Goal: Information Seeking & Learning: Learn about a topic

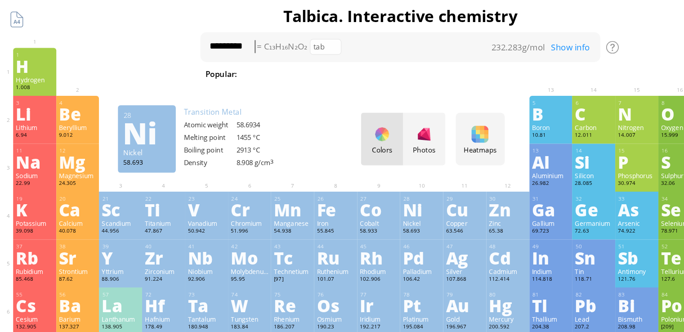
click at [363, 186] on div "Ni" at bounding box center [360, 179] width 32 height 14
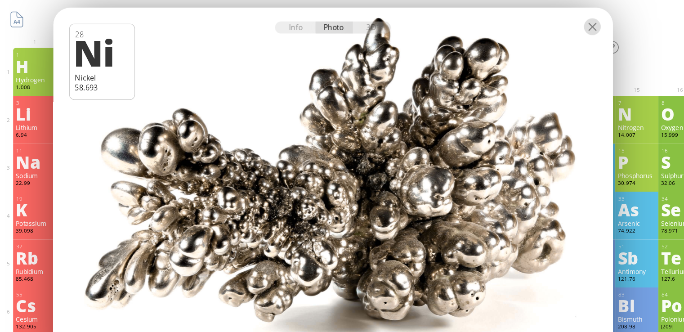
click at [510, 22] on div at bounding box center [506, 23] width 14 height 14
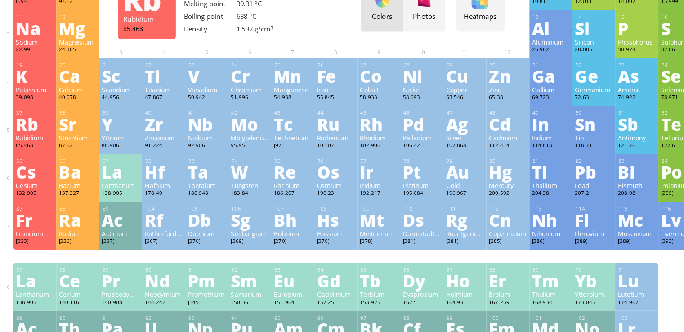
scroll to position [66, 0]
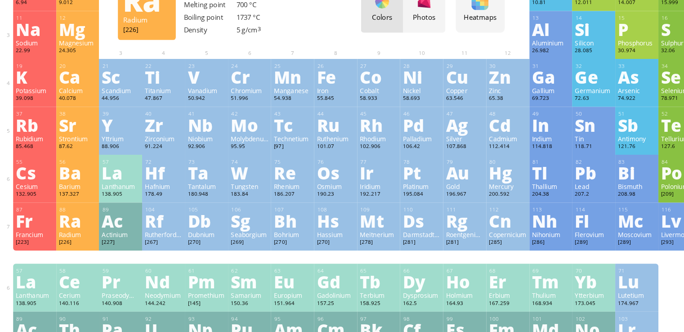
click at [78, 231] on div "Ra" at bounding box center [66, 235] width 32 height 14
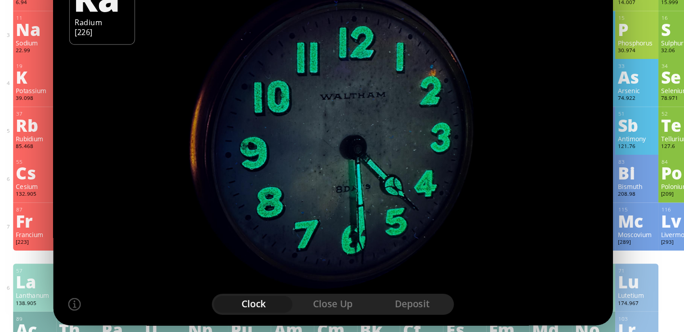
scroll to position [0, 0]
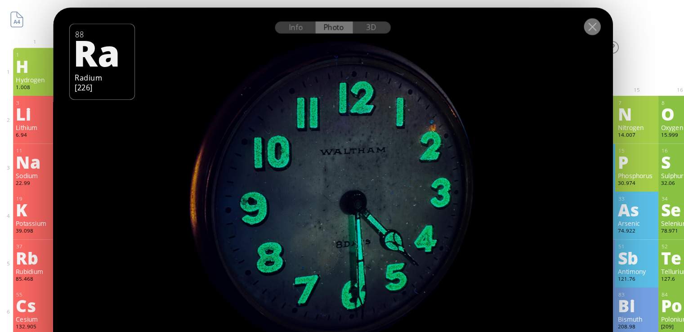
click at [505, 23] on div at bounding box center [506, 23] width 14 height 14
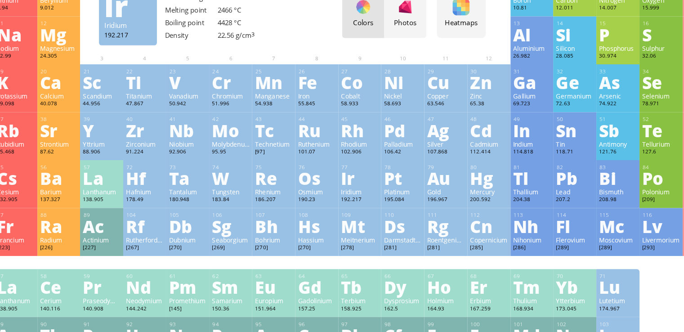
scroll to position [62, 0]
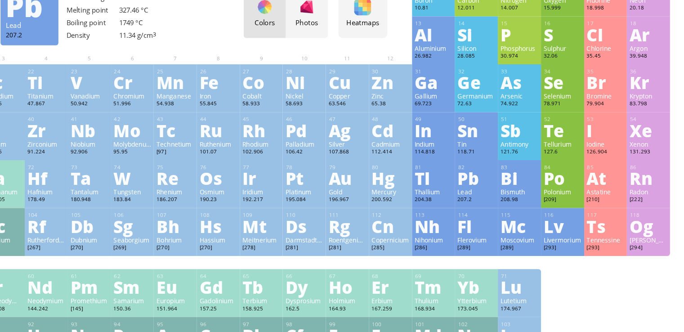
click at [514, 201] on div "Pb" at bounding box center [507, 199] width 32 height 14
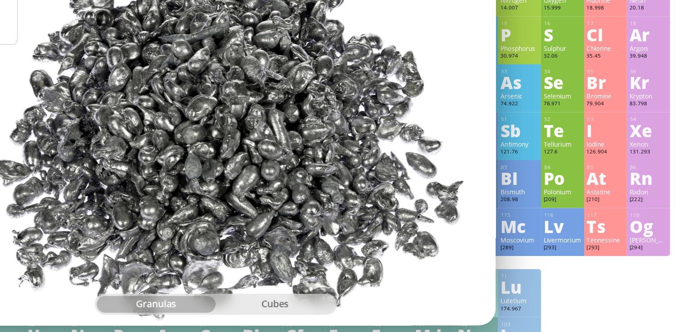
scroll to position [58, 0]
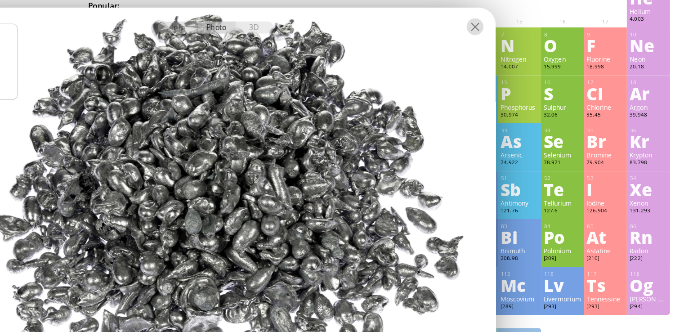
click at [507, 20] on div at bounding box center [506, 23] width 14 height 14
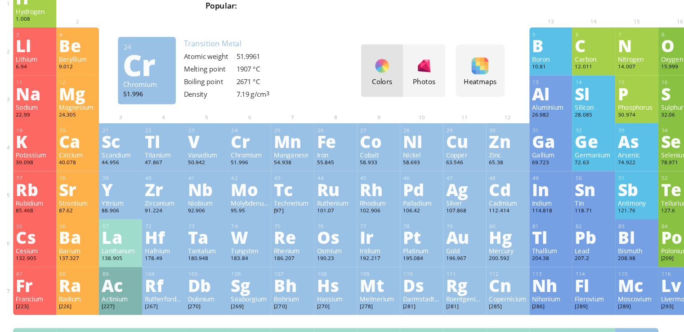
click at [207, 115] on div "Cr" at bounding box center [213, 120] width 32 height 14
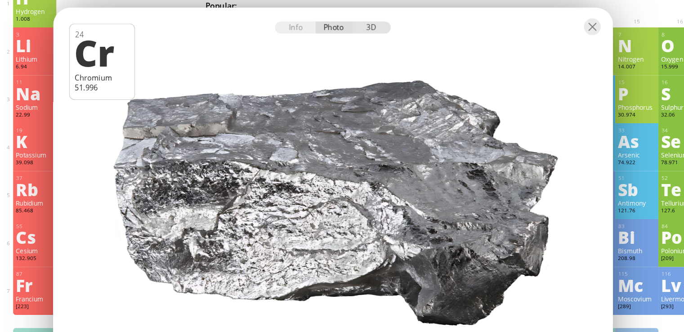
click at [318, 24] on div "3D" at bounding box center [318, 23] width 32 height 10
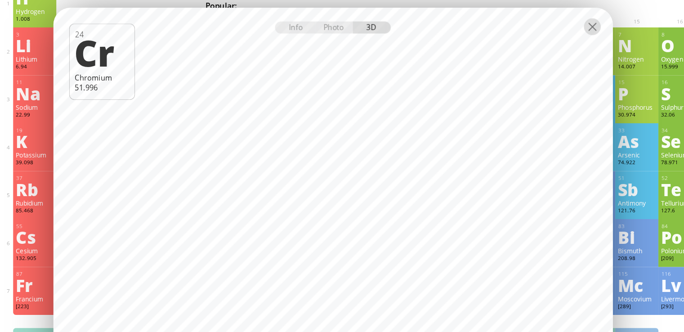
click at [510, 24] on div at bounding box center [506, 23] width 14 height 14
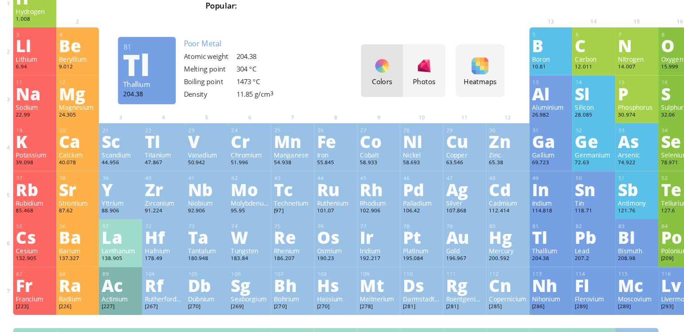
click at [464, 209] on div "Tl" at bounding box center [470, 202] width 32 height 14
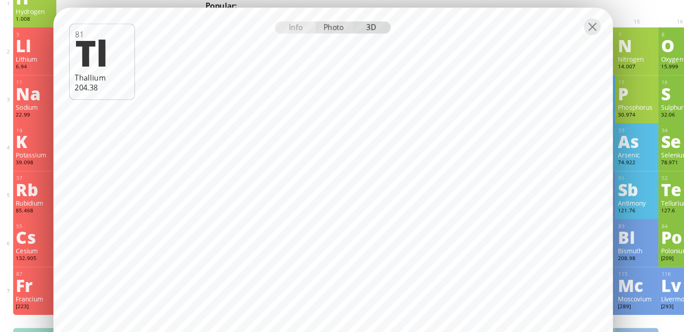
click at [290, 26] on div "Photo" at bounding box center [285, 23] width 32 height 10
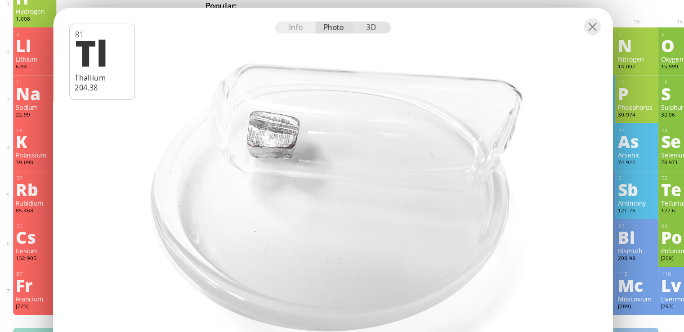
click at [316, 25] on div "3D" at bounding box center [318, 23] width 32 height 10
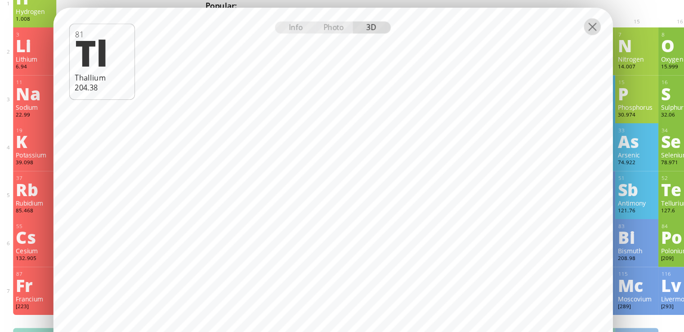
click at [510, 17] on div at bounding box center [506, 23] width 14 height 14
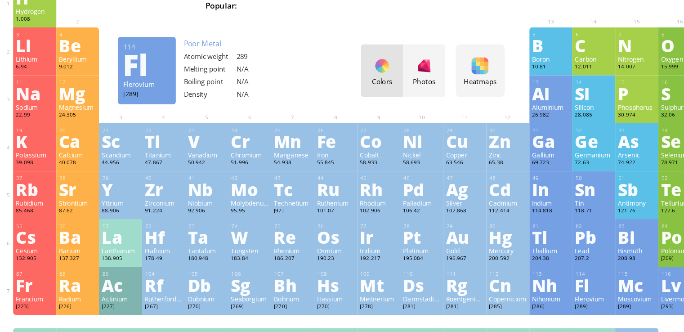
click at [499, 241] on div "Fl" at bounding box center [507, 243] width 32 height 14
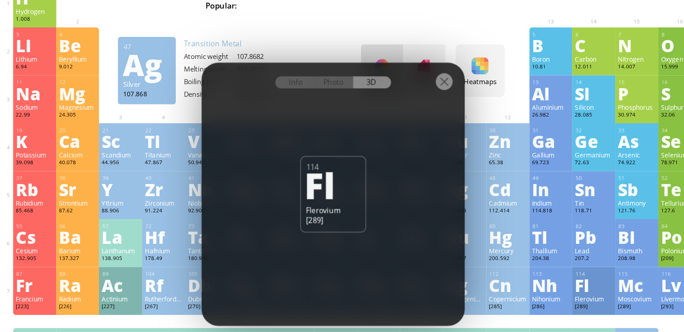
click at [382, 69] on div at bounding box center [379, 69] width 14 height 14
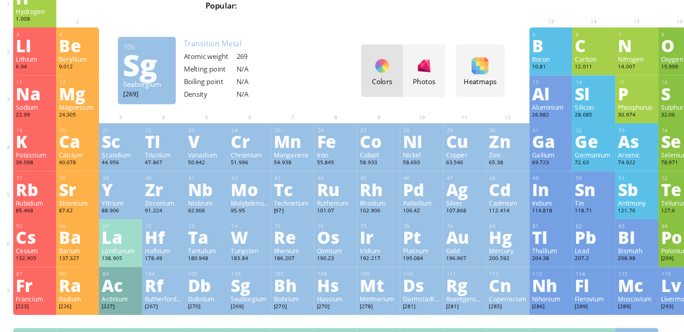
click at [223, 240] on div "Sg" at bounding box center [213, 243] width 32 height 14
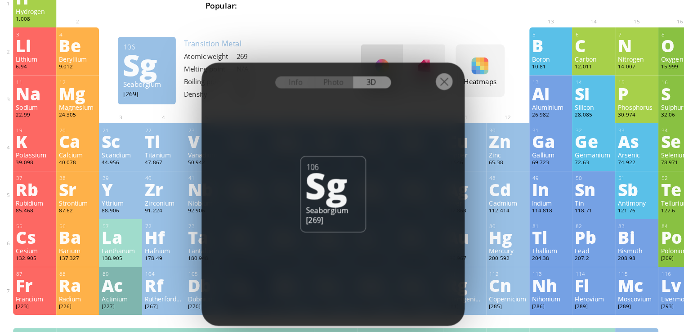
click at [376, 71] on div at bounding box center [379, 69] width 14 height 14
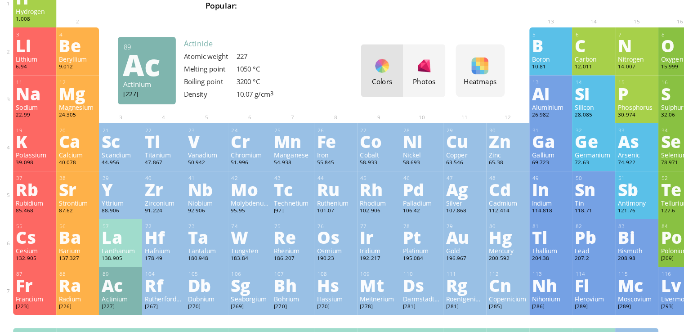
click at [110, 246] on div "Ac" at bounding box center [103, 243] width 32 height 14
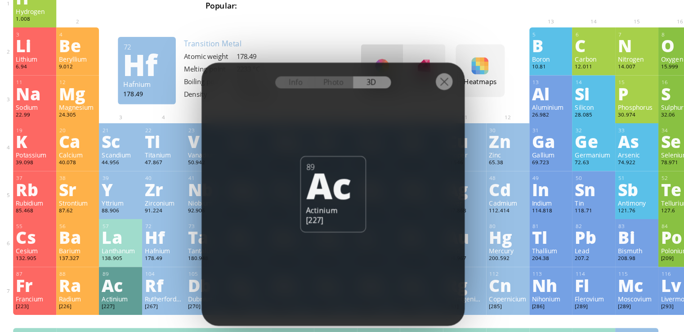
click at [380, 71] on div at bounding box center [379, 69] width 14 height 14
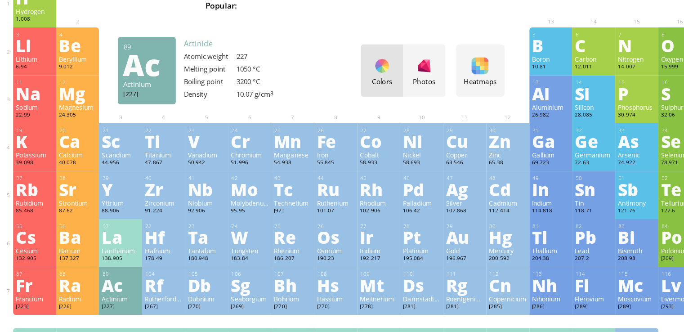
click at [111, 240] on div "Ac" at bounding box center [103, 243] width 32 height 14
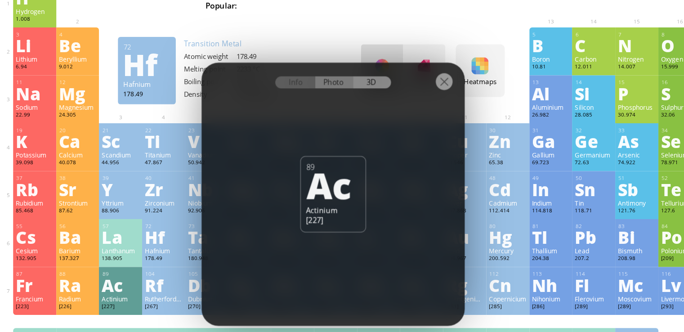
click at [282, 72] on div "Photo" at bounding box center [285, 70] width 32 height 10
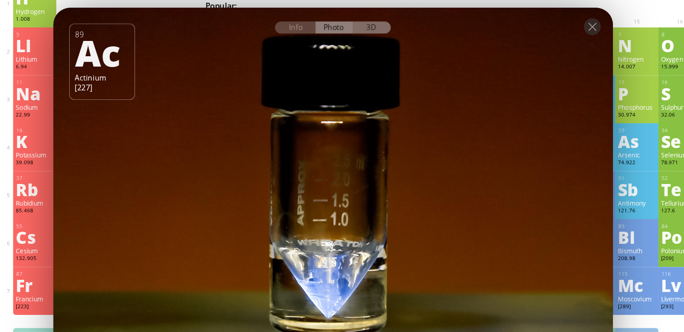
click at [319, 23] on div "3D" at bounding box center [318, 23] width 32 height 10
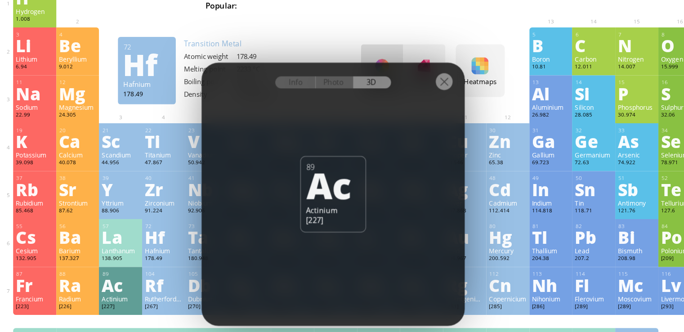
click at [379, 66] on div at bounding box center [379, 69] width 14 height 14
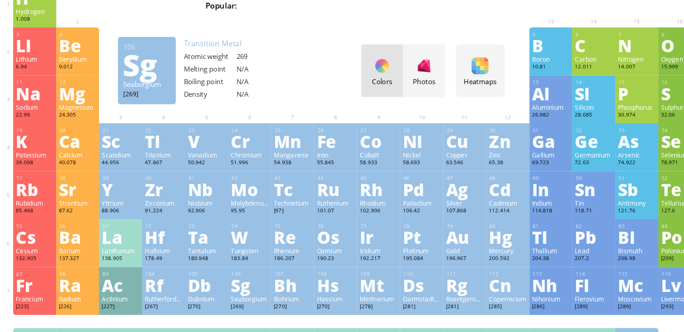
click at [215, 237] on div "Sg" at bounding box center [213, 243] width 32 height 14
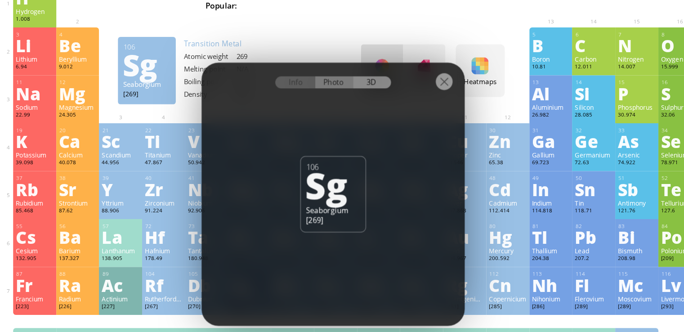
click at [284, 69] on div "Photo" at bounding box center [285, 70] width 32 height 10
click at [318, 67] on div "3D" at bounding box center [318, 70] width 32 height 10
click at [382, 74] on div at bounding box center [379, 69] width 14 height 14
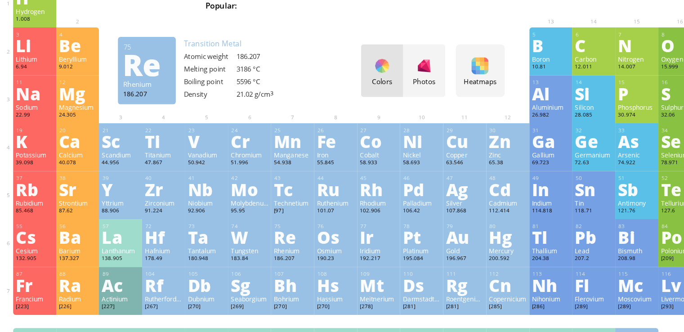
click at [262, 212] on div "Rhenium" at bounding box center [250, 213] width 32 height 7
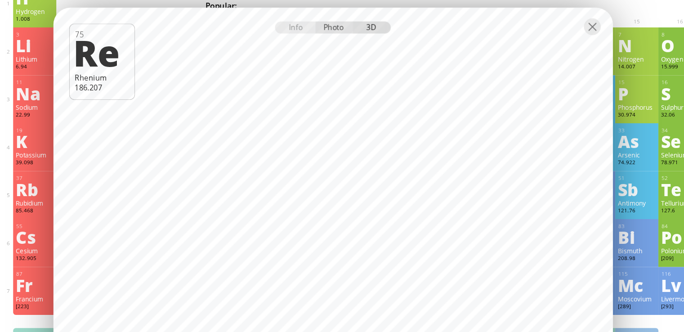
click at [294, 26] on div "Photo" at bounding box center [285, 23] width 32 height 10
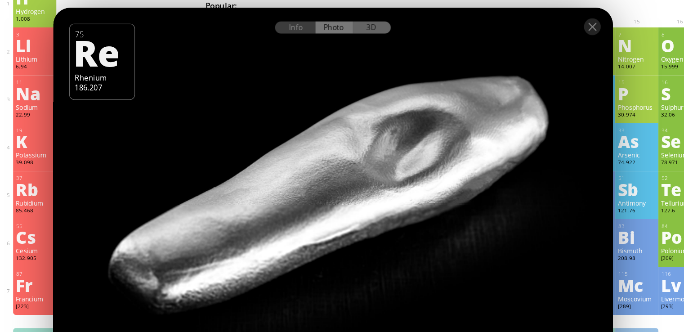
click at [314, 24] on div "3D" at bounding box center [318, 23] width 32 height 10
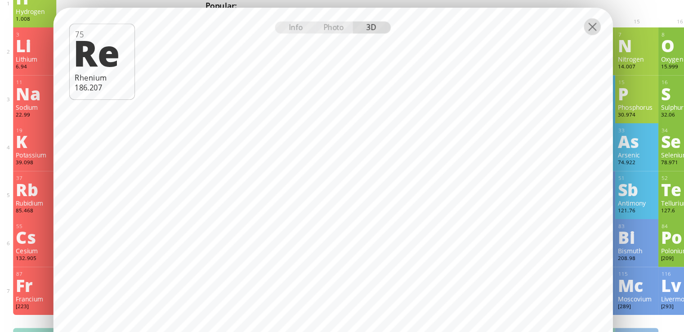
click at [505, 25] on div at bounding box center [506, 23] width 14 height 14
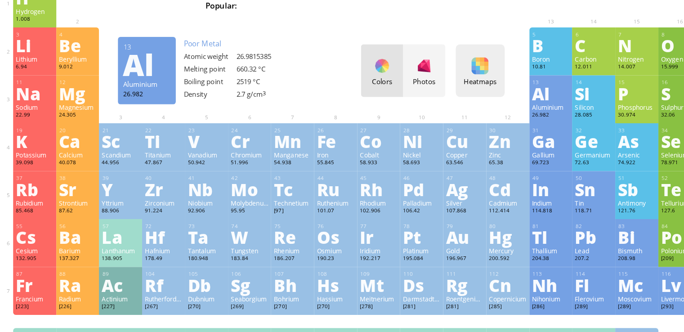
scroll to position [0, 0]
